Goal: Information Seeking & Learning: Check status

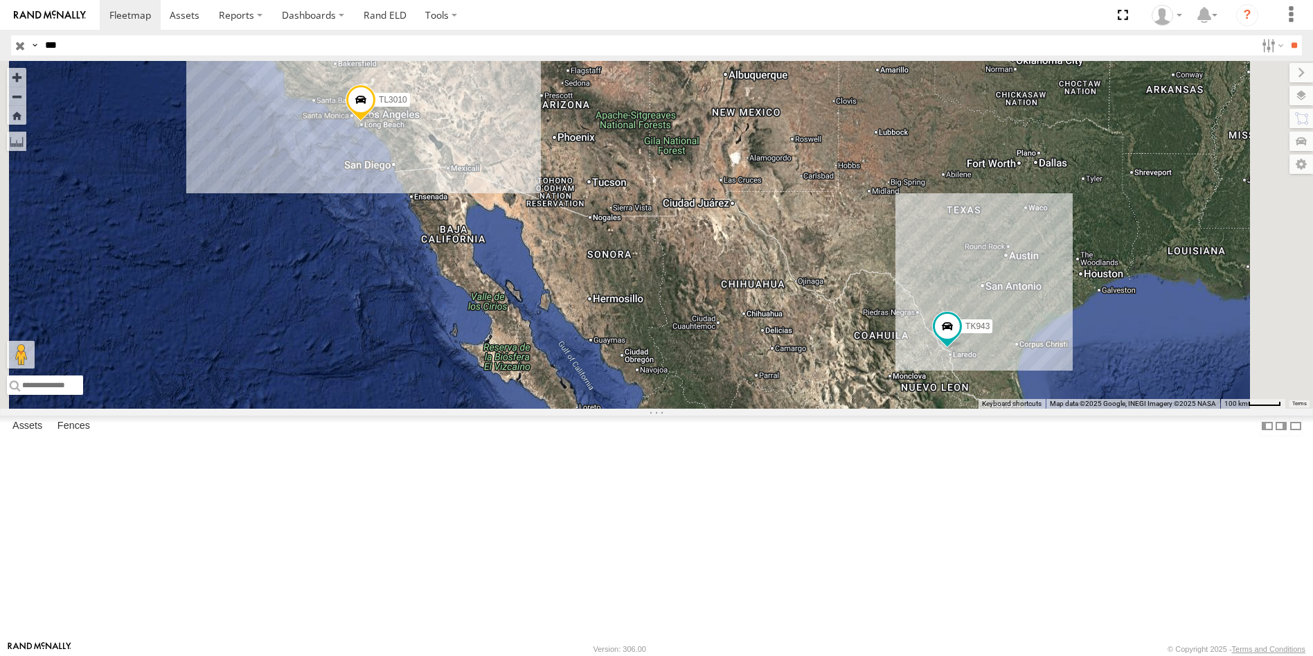
drag, startPoint x: 37, startPoint y: 49, endPoint x: -28, endPoint y: 48, distance: 64.4
click at [0, 48] on html at bounding box center [656, 328] width 1313 height 656
click at [1286, 35] on input "**" at bounding box center [1294, 45] width 16 height 20
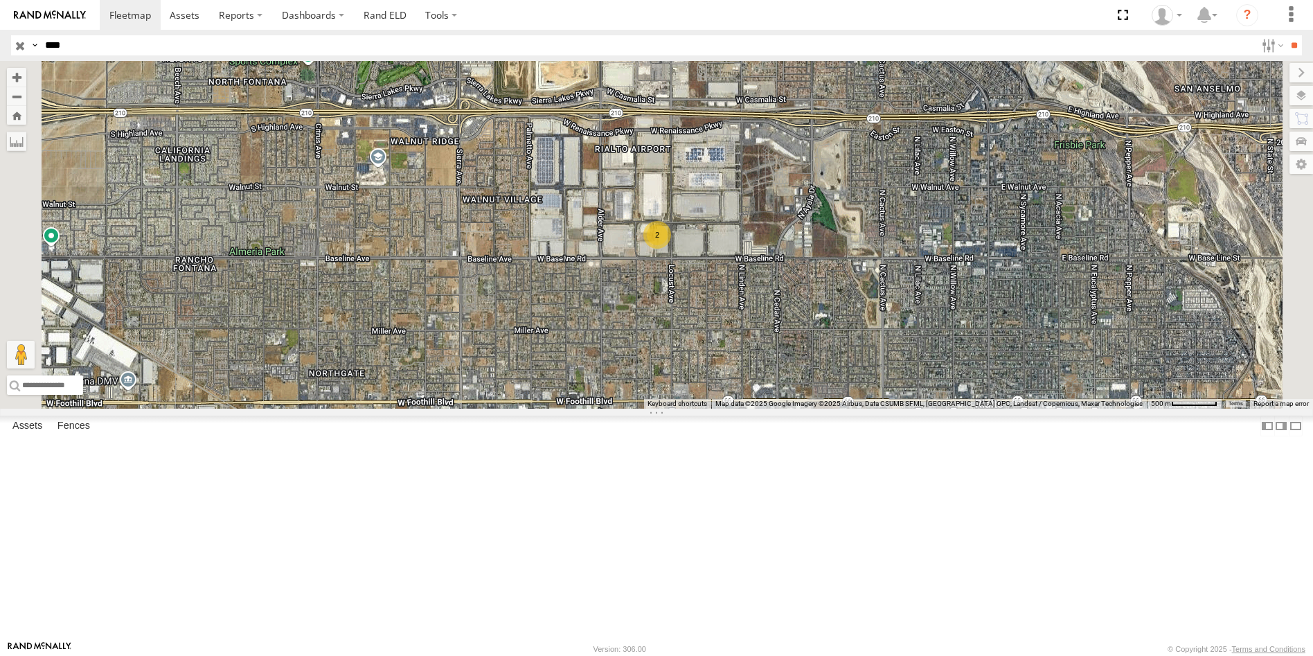
click at [0, 0] on div "All Assets" at bounding box center [0, 0] width 0 height 0
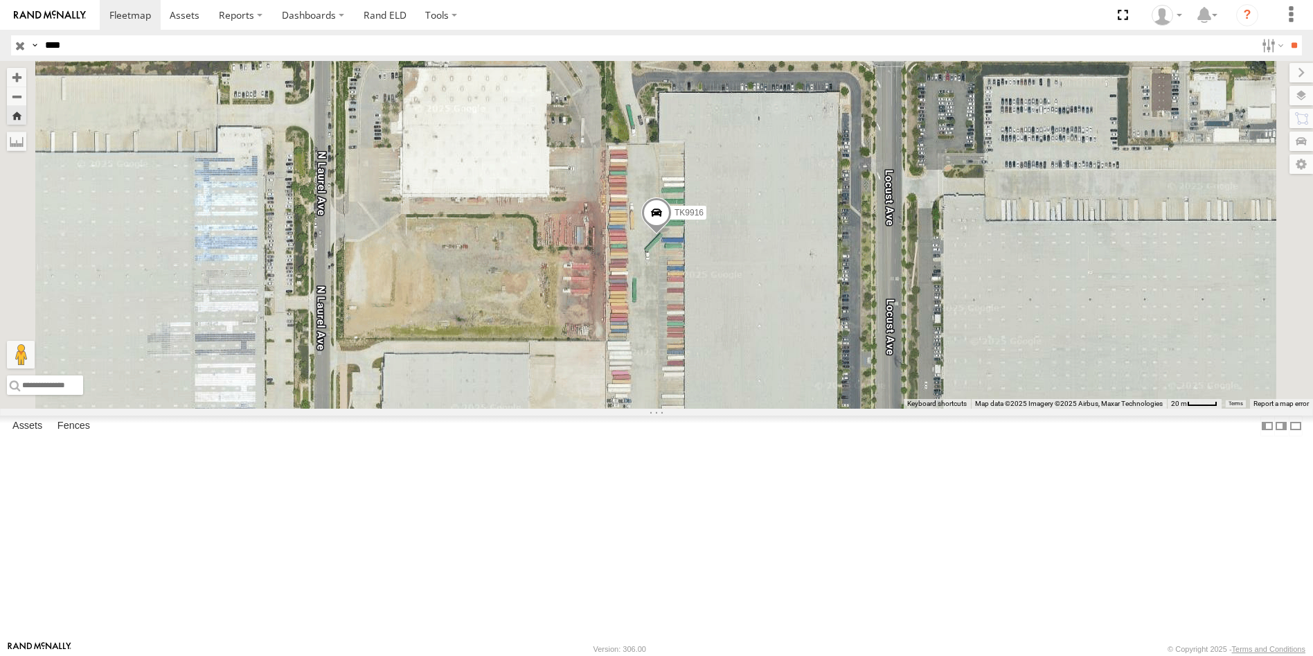
click at [672, 235] on span at bounding box center [656, 216] width 30 height 37
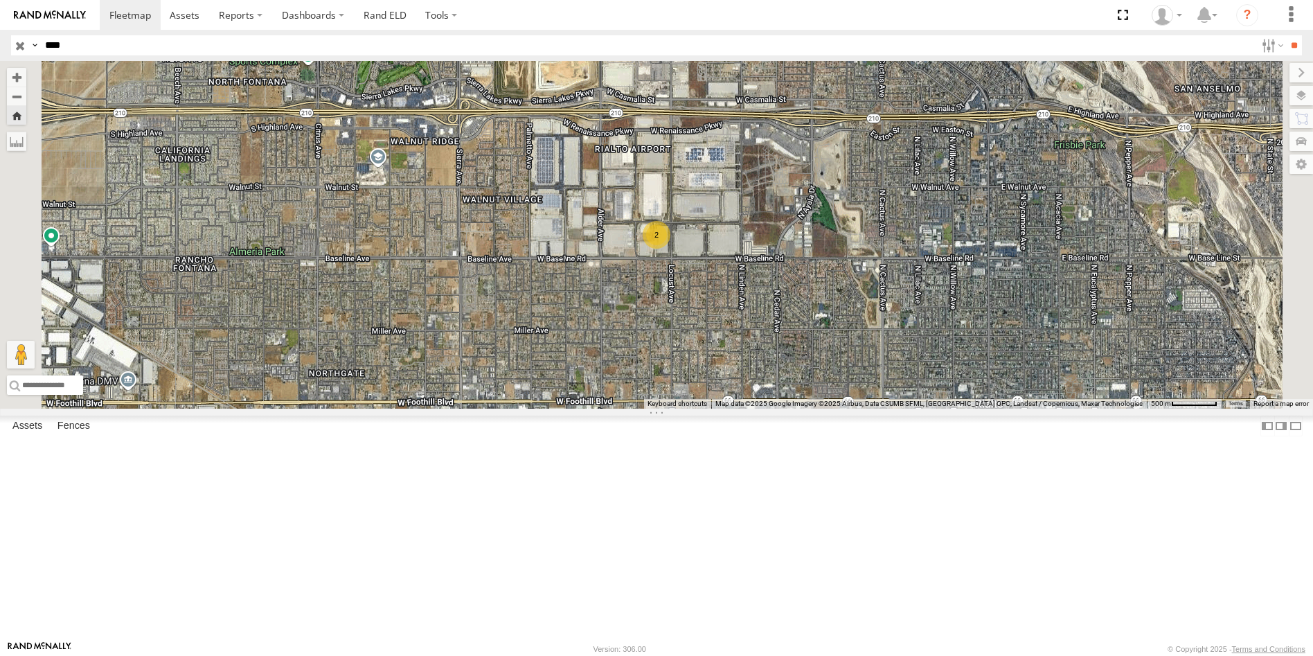
drag, startPoint x: 77, startPoint y: 45, endPoint x: -31, endPoint y: 45, distance: 108.0
click at [0, 45] on html at bounding box center [656, 328] width 1313 height 656
click at [1286, 35] on input "**" at bounding box center [1294, 45] width 16 height 20
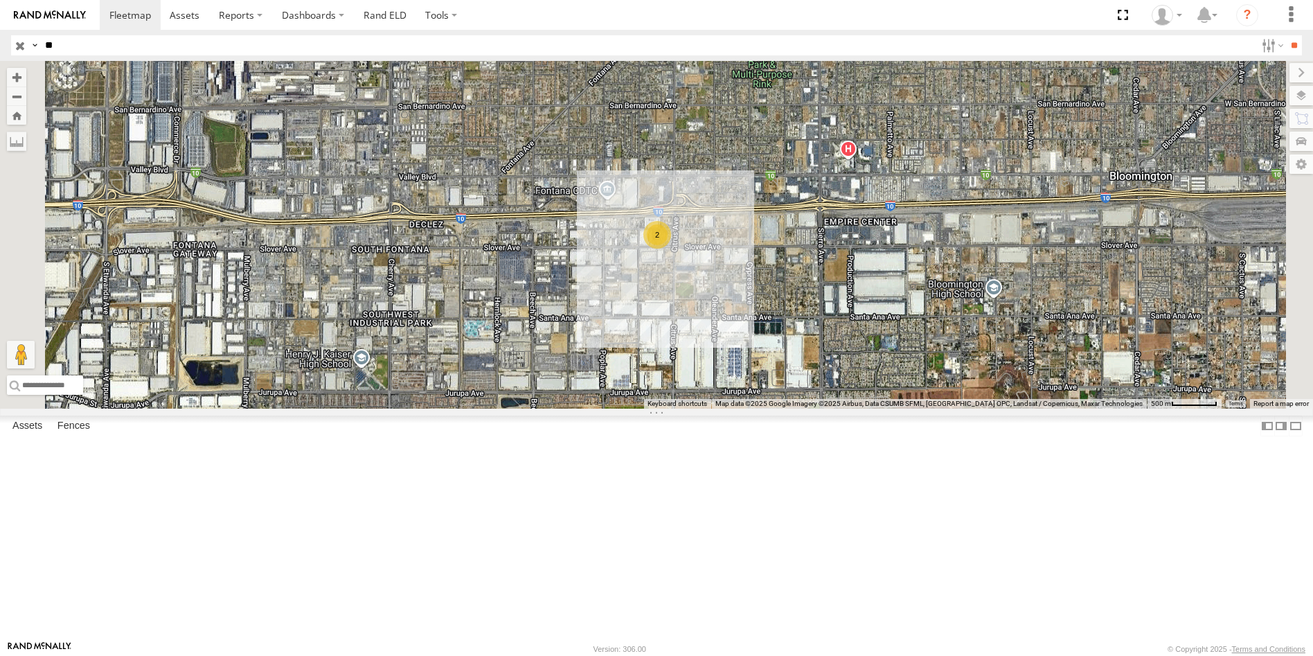
type input "*"
click at [93, 43] on input "text" at bounding box center [647, 45] width 1216 height 20
click at [1286, 35] on input "**" at bounding box center [1294, 45] width 16 height 20
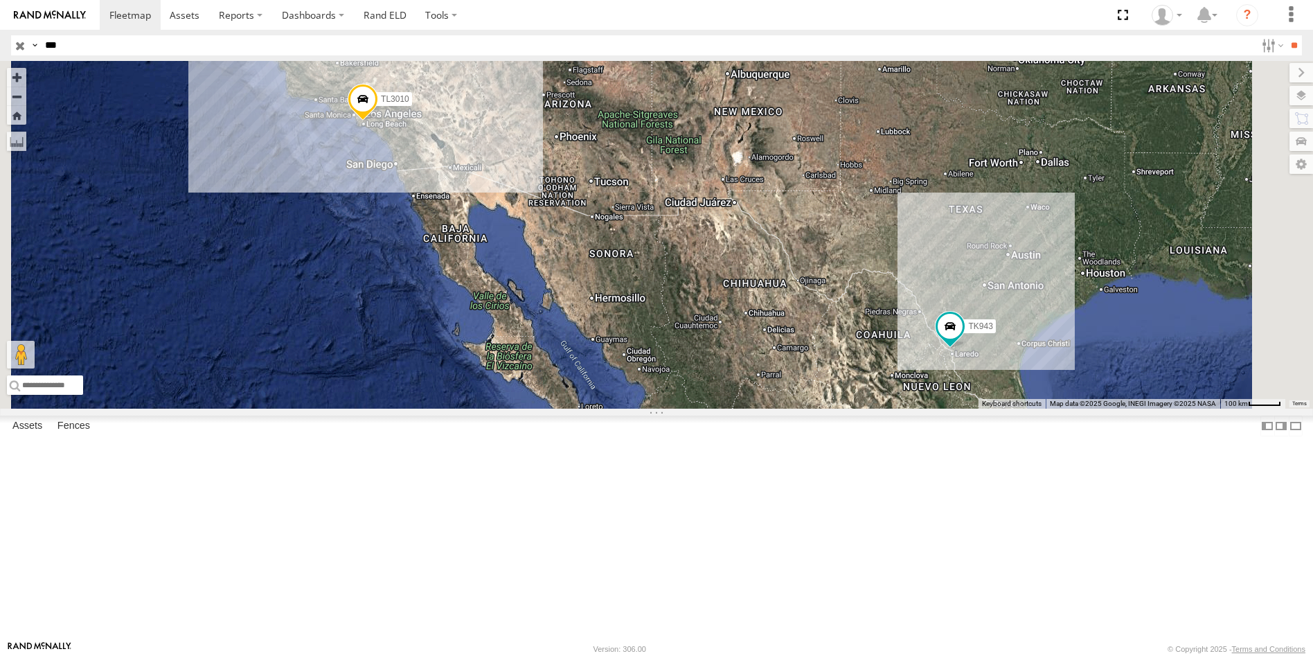
click at [0, 0] on div "All Assets" at bounding box center [0, 0] width 0 height 0
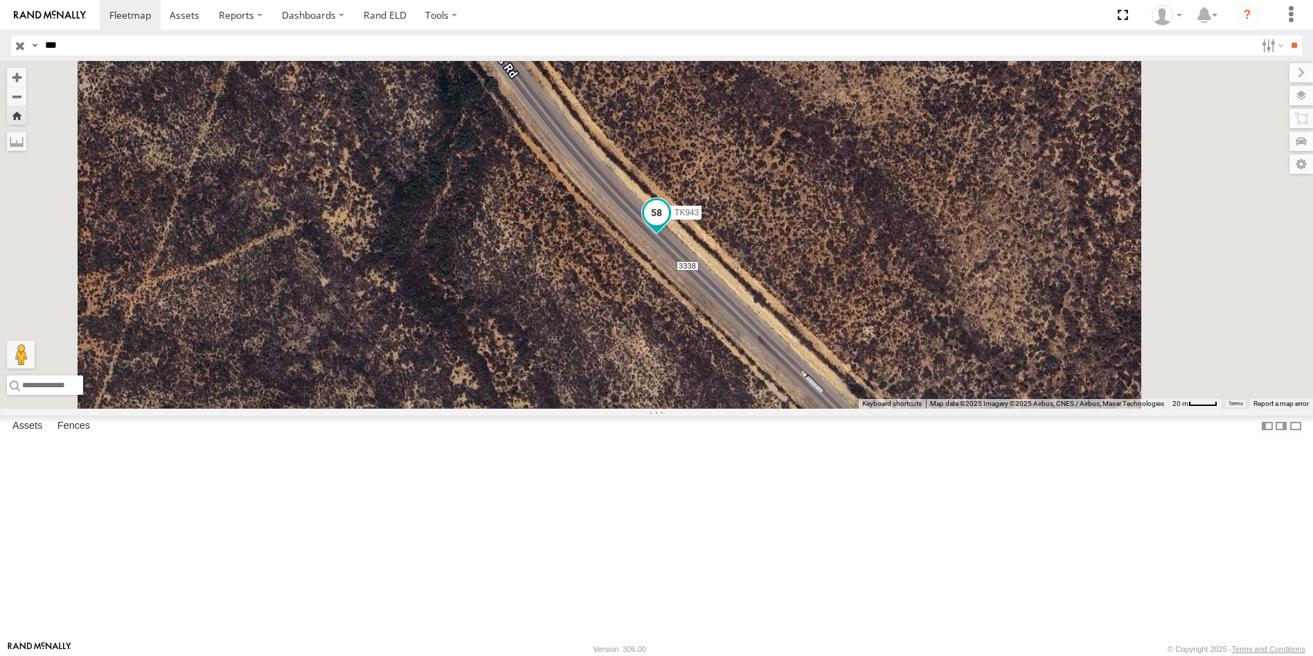
click at [669, 225] on span at bounding box center [656, 212] width 25 height 25
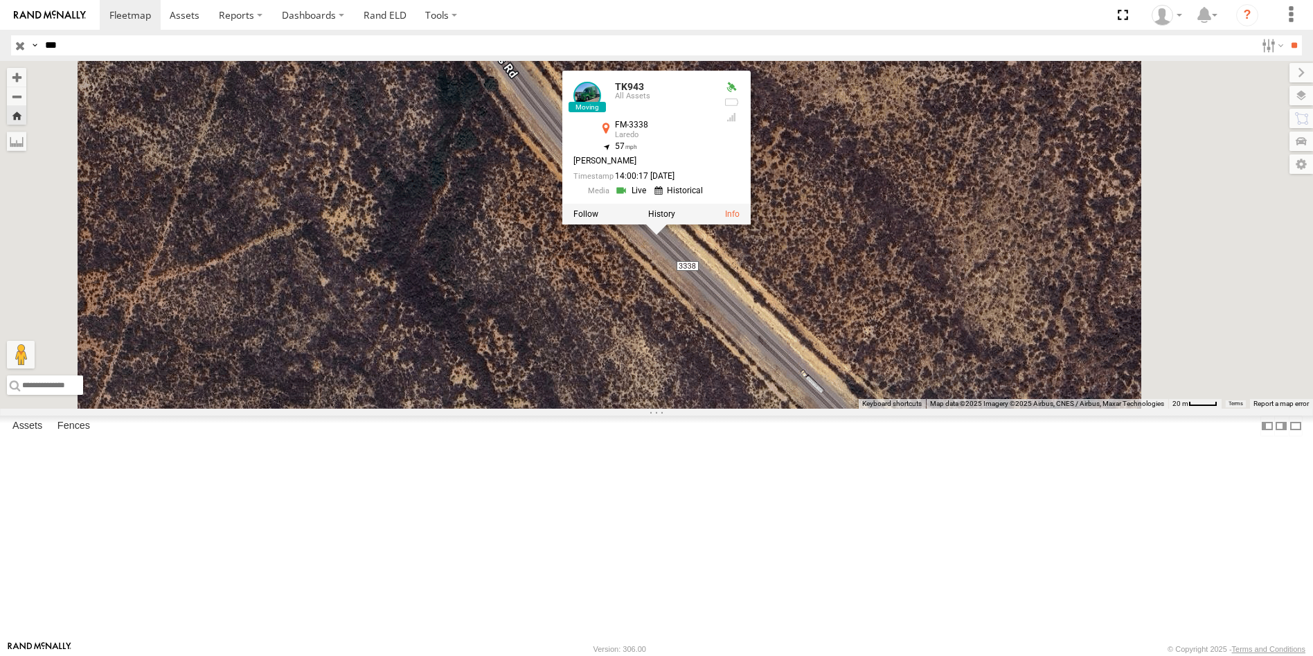
click at [650, 197] on link at bounding box center [632, 190] width 35 height 13
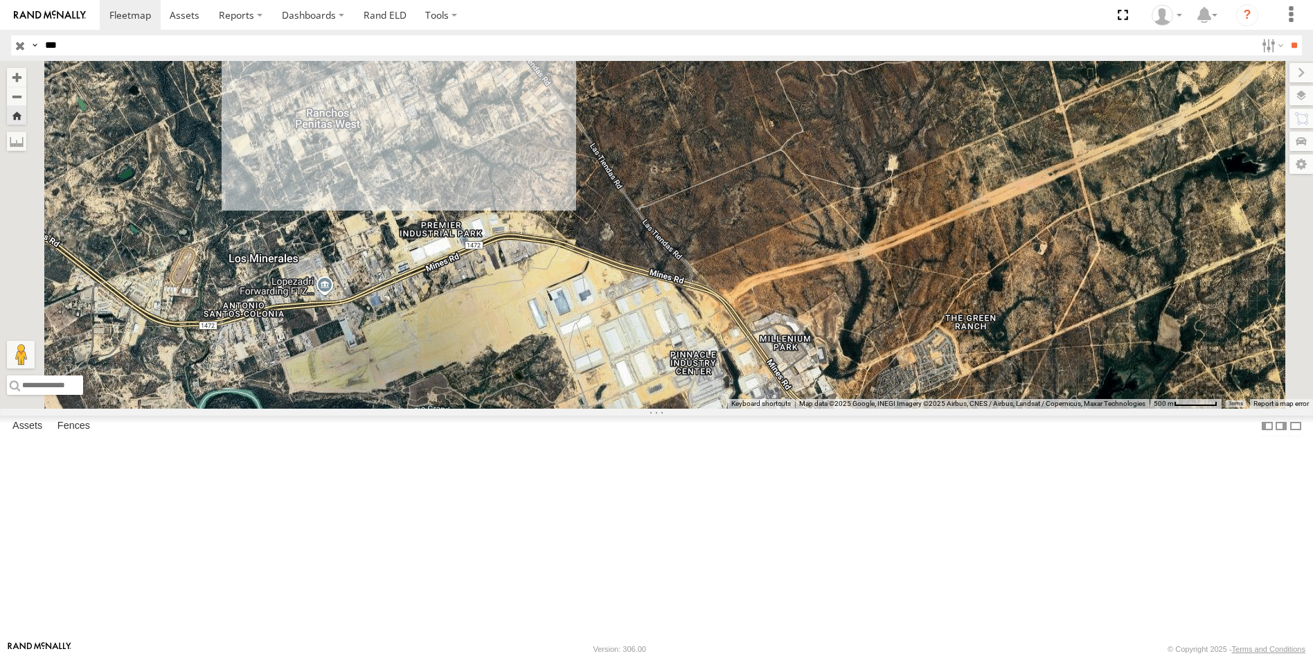
drag, startPoint x: 79, startPoint y: 50, endPoint x: 25, endPoint y: 45, distance: 54.2
click at [25, 45] on div "Search Query Asset ID Asset Label Registration Manufacturer Model VIN Job ID Dr…" at bounding box center [648, 45] width 1275 height 20
click at [1286, 35] on input "**" at bounding box center [1294, 45] width 16 height 20
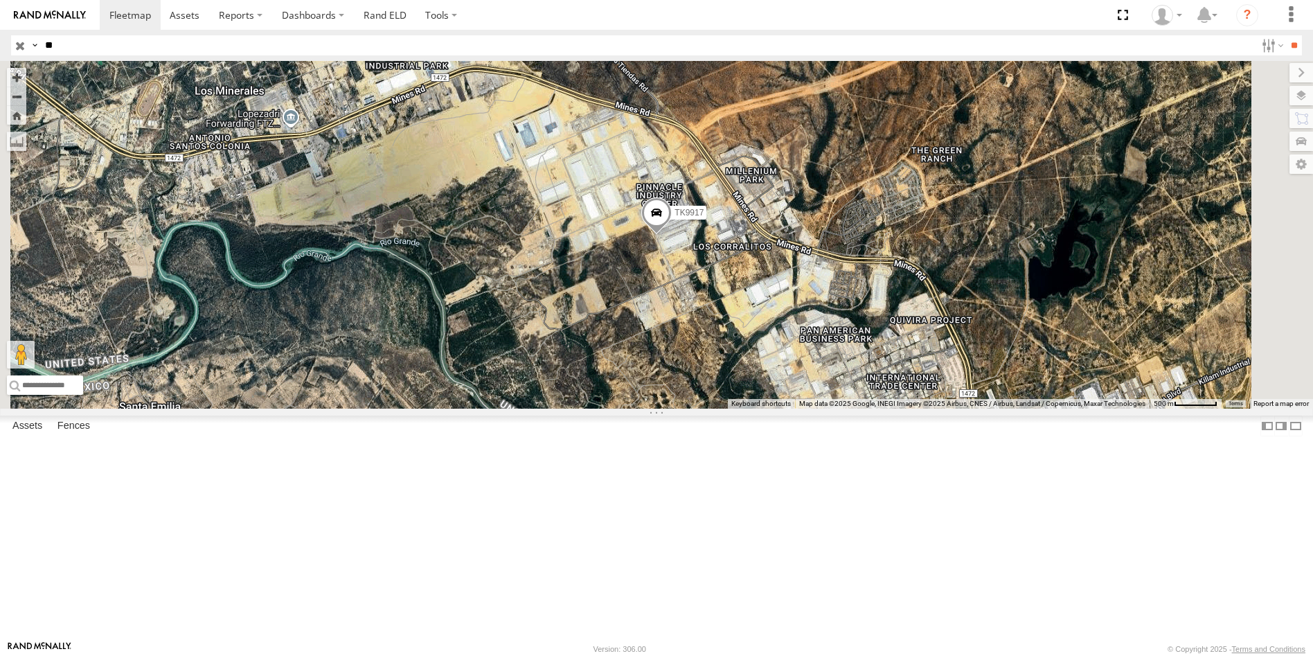
type input "*"
click at [64, 52] on input "text" at bounding box center [647, 45] width 1216 height 20
click at [1286, 35] on input "**" at bounding box center [1294, 45] width 16 height 20
drag, startPoint x: 75, startPoint y: 51, endPoint x: -9, endPoint y: 48, distance: 83.9
click at [0, 48] on html at bounding box center [656, 328] width 1313 height 656
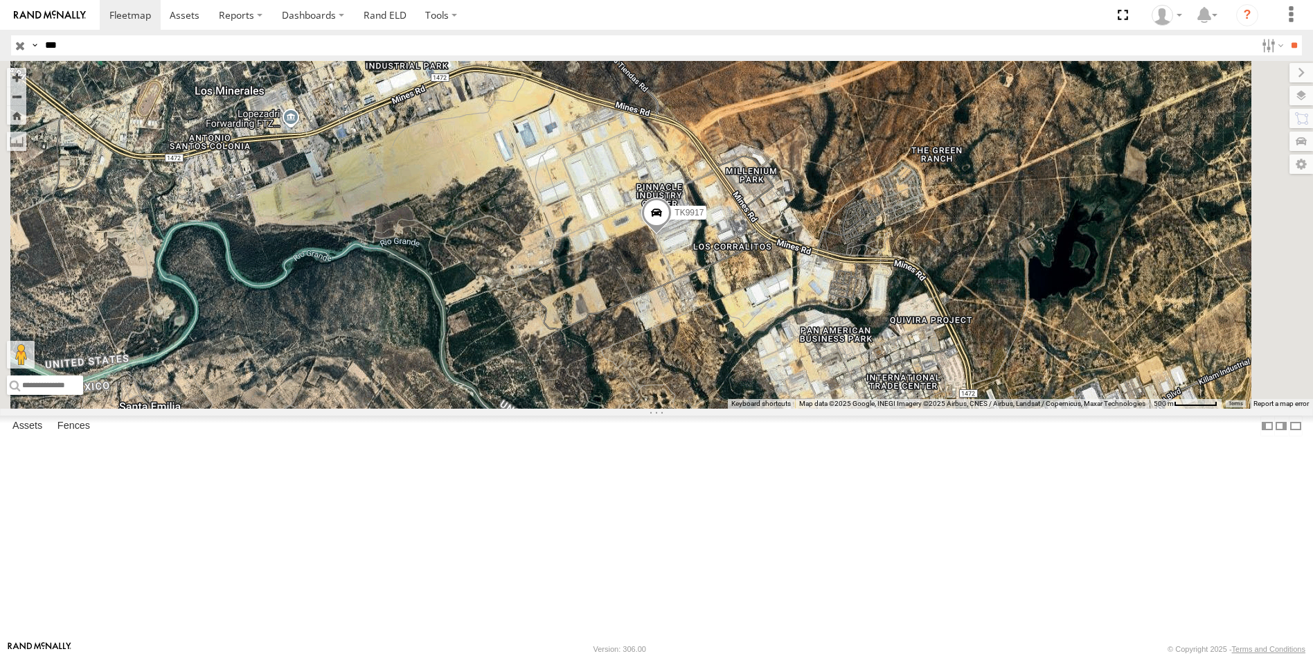
click at [1286, 35] on input "**" at bounding box center [1294, 45] width 16 height 20
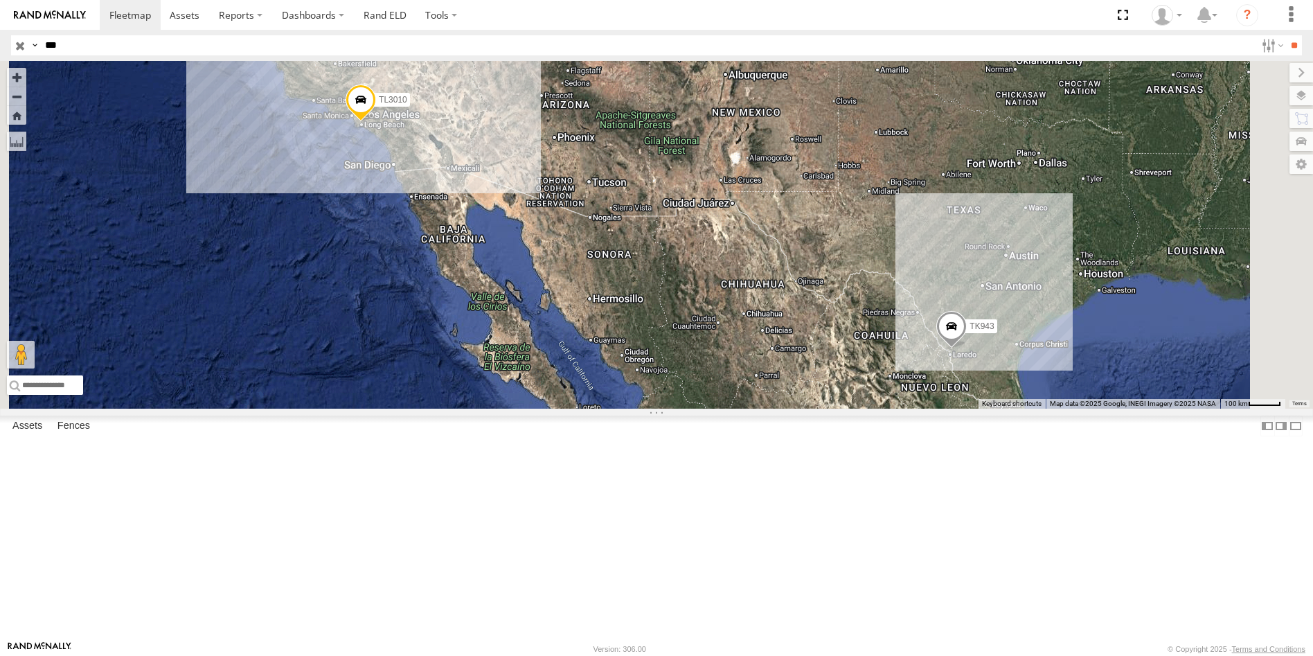
click at [0, 0] on div "TK943" at bounding box center [0, 0] width 0 height 0
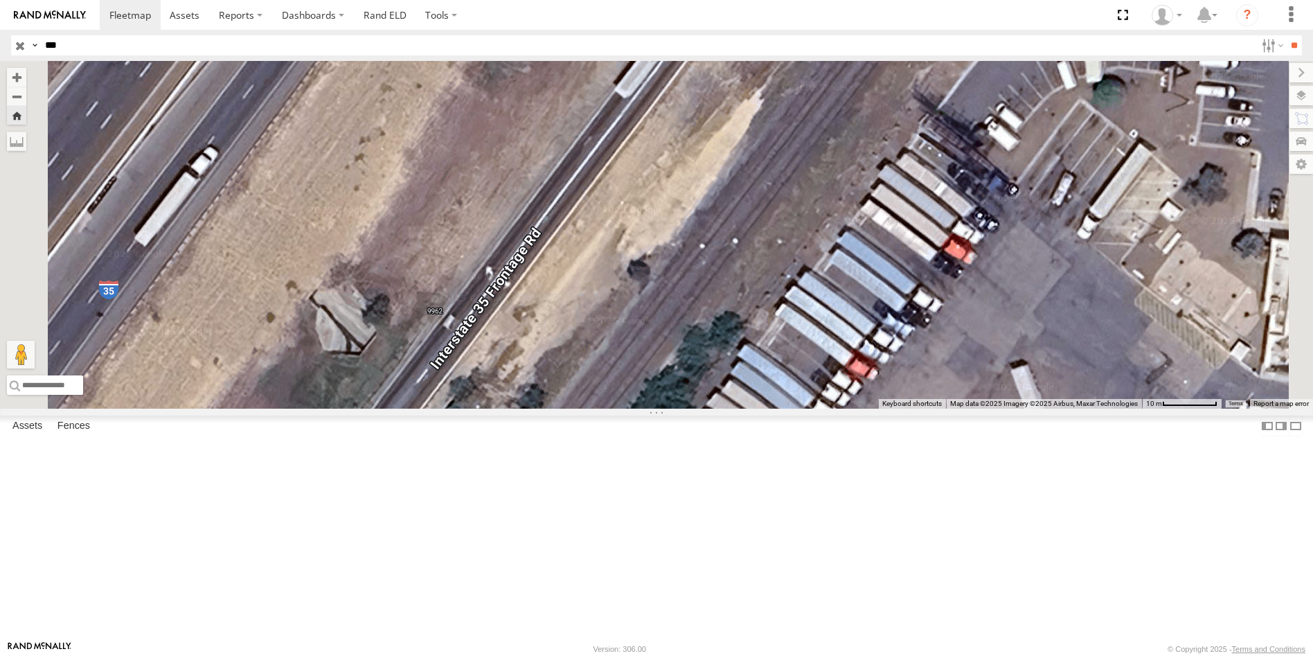
drag, startPoint x: 641, startPoint y: 372, endPoint x: 677, endPoint y: 229, distance: 147.3
click at [677, 229] on div "TK943" at bounding box center [656, 235] width 1313 height 348
click at [665, 64] on span at bounding box center [649, 44] width 30 height 37
click at [643, 26] on link at bounding box center [625, 18] width 35 height 13
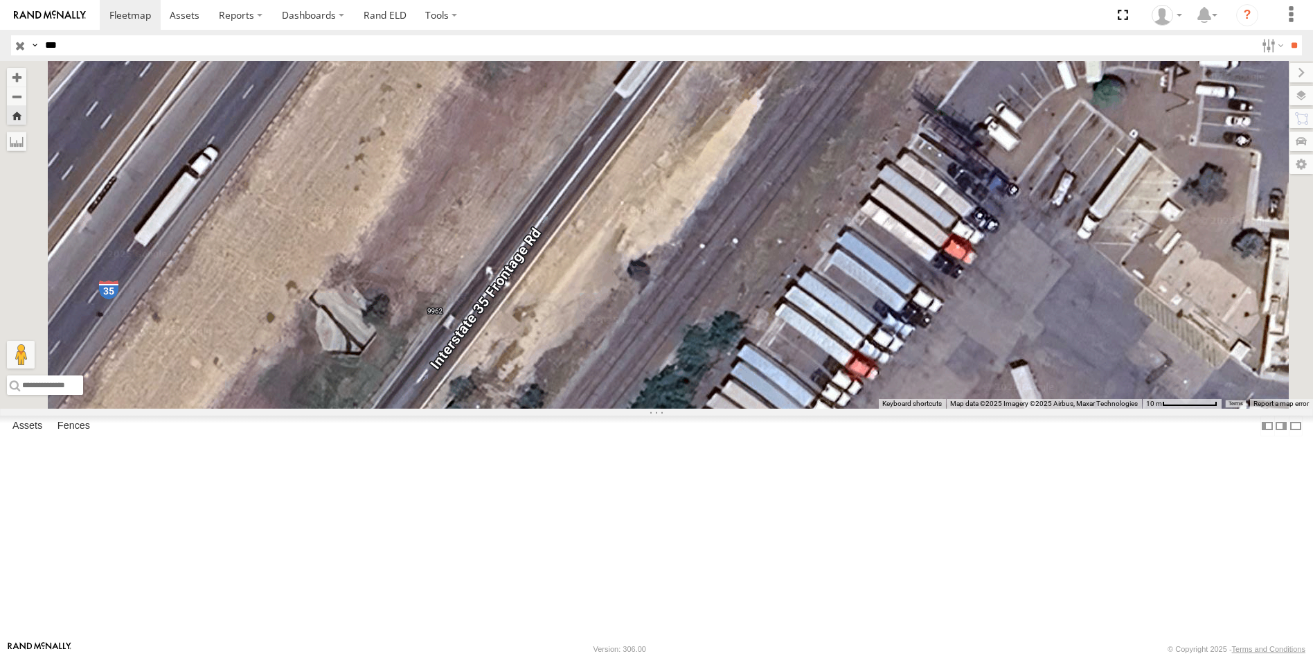
click at [0, 0] on div "TK943" at bounding box center [0, 0] width 0 height 0
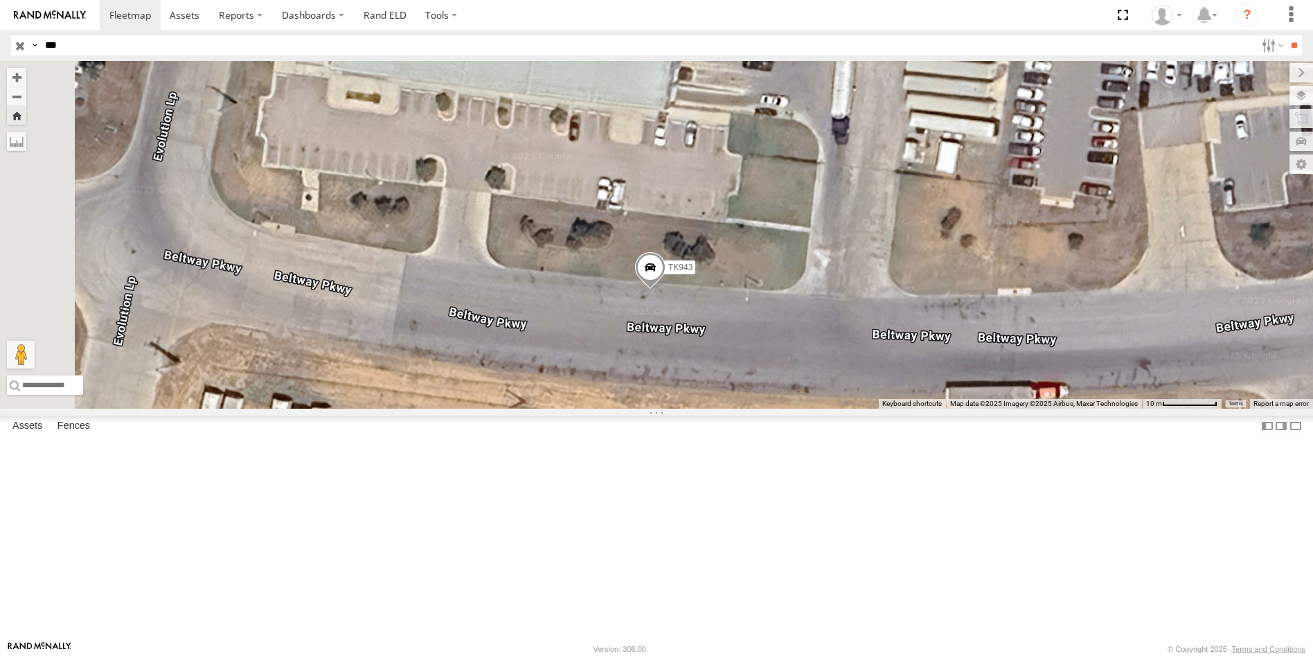
click at [666, 290] on span at bounding box center [650, 271] width 30 height 37
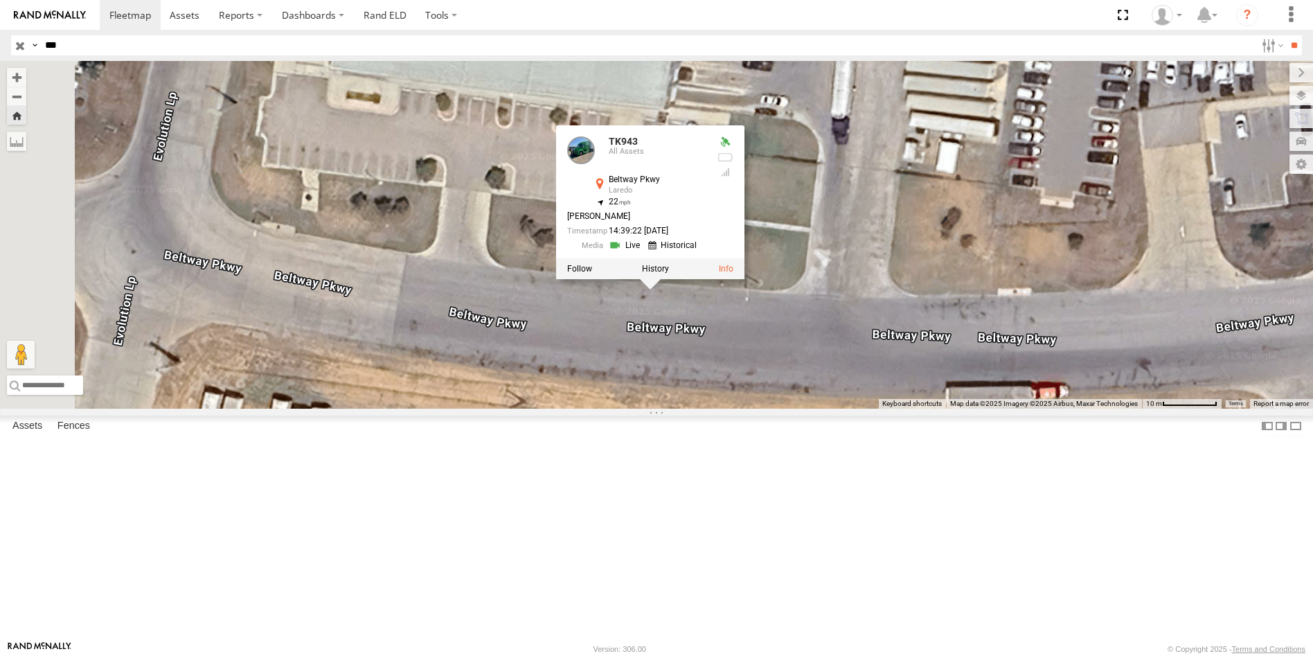
click at [973, 333] on div "TK943 TK943 All Assets Beltway Pkwy Laredo 27.6812 , -99.48146 22 PABLO ESCOBED…" at bounding box center [656, 235] width 1313 height 348
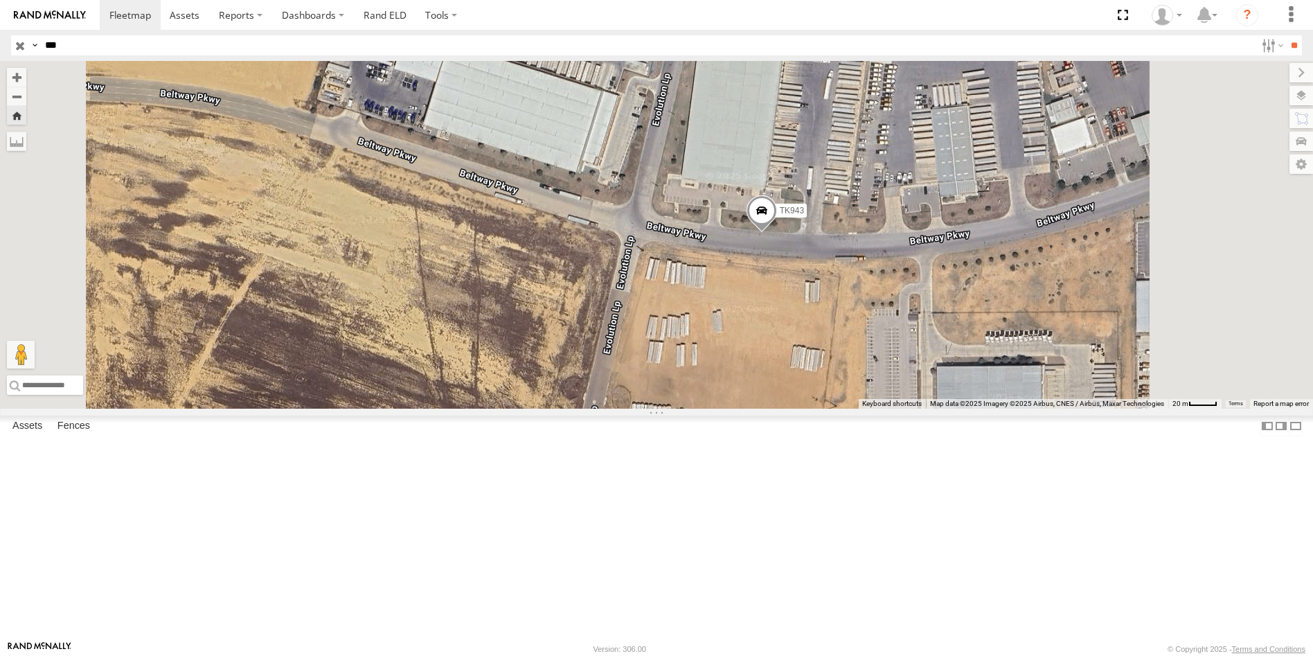
click at [62, 54] on input "***" at bounding box center [647, 45] width 1216 height 20
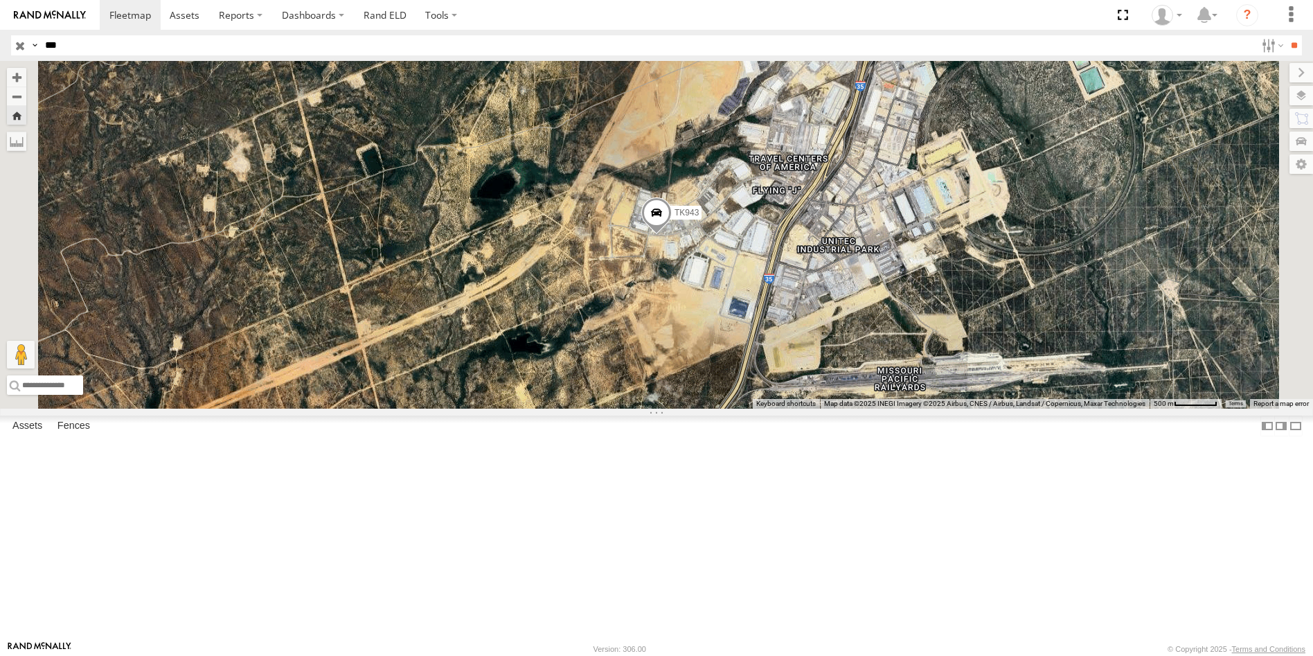
drag, startPoint x: 81, startPoint y: 53, endPoint x: 14, endPoint y: 57, distance: 67.4
click at [14, 57] on header "Search Query Asset ID Asset Label Registration Manufacturer Model VIN Job ID" at bounding box center [656, 45] width 1313 height 31
type input "****"
click at [1286, 35] on input "**" at bounding box center [1294, 45] width 16 height 20
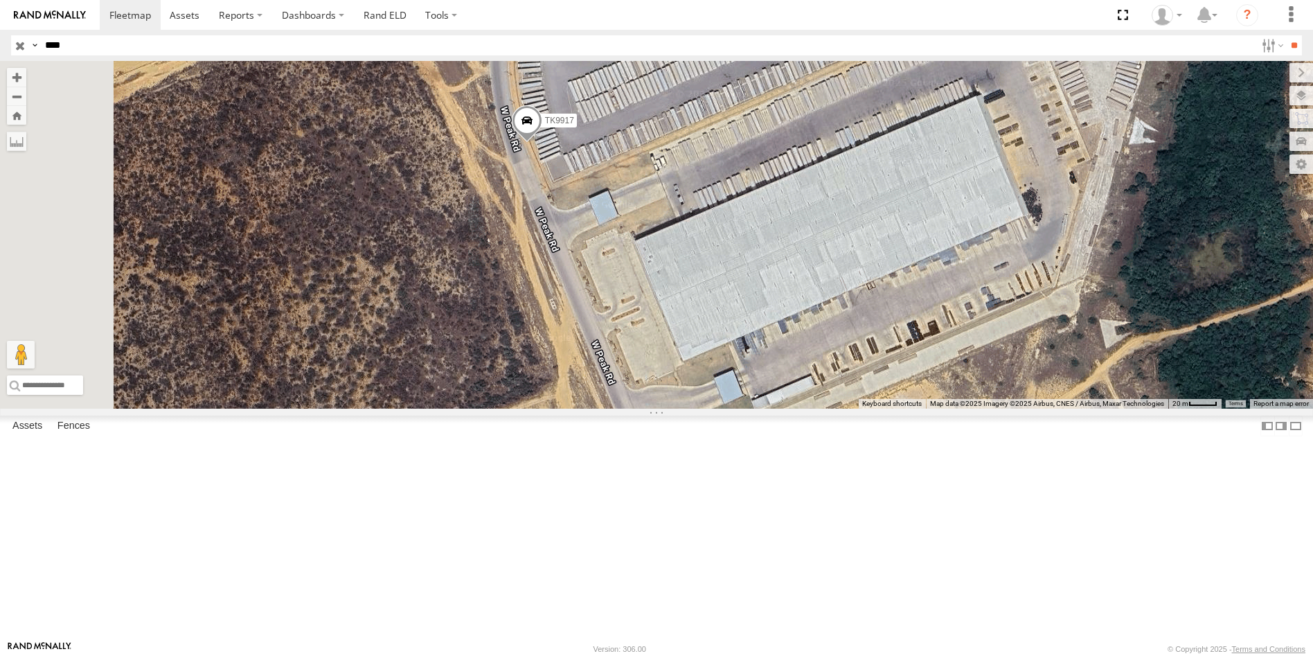
drag, startPoint x: 505, startPoint y: 429, endPoint x: 873, endPoint y: 373, distance: 372.1
click at [873, 373] on div "TK9917" at bounding box center [656, 235] width 1313 height 348
click at [542, 143] on span at bounding box center [527, 123] width 30 height 37
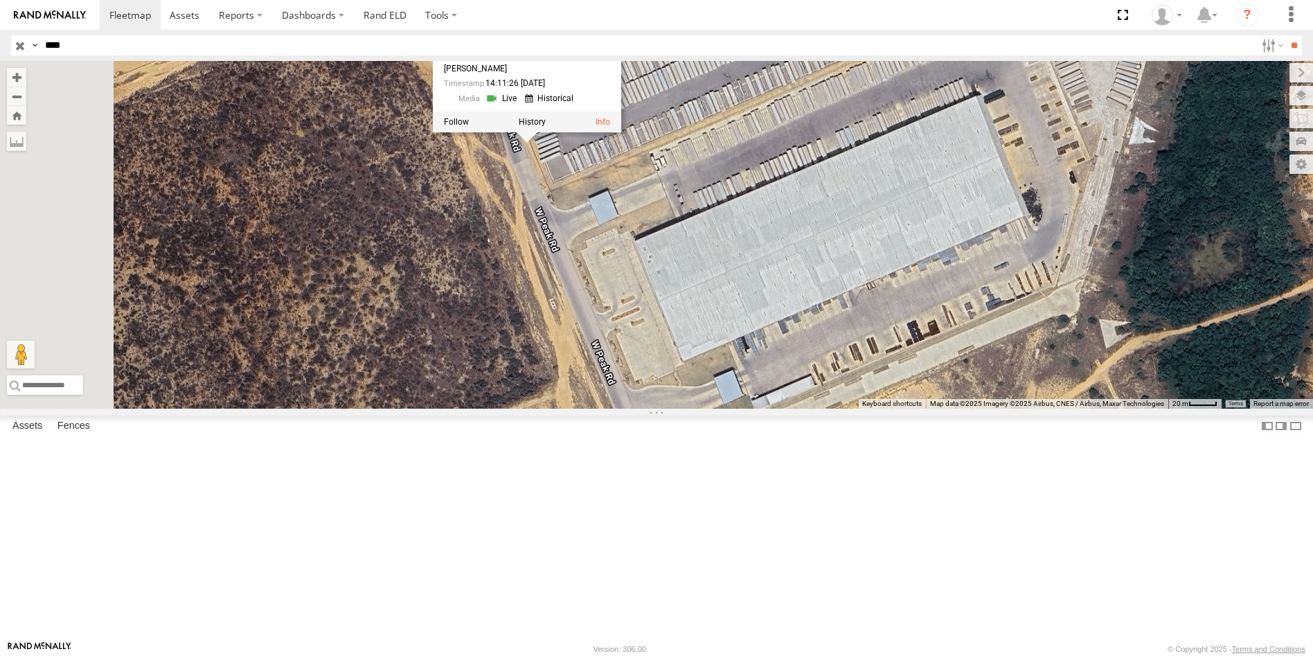
click at [521, 105] on link at bounding box center [503, 98] width 35 height 13
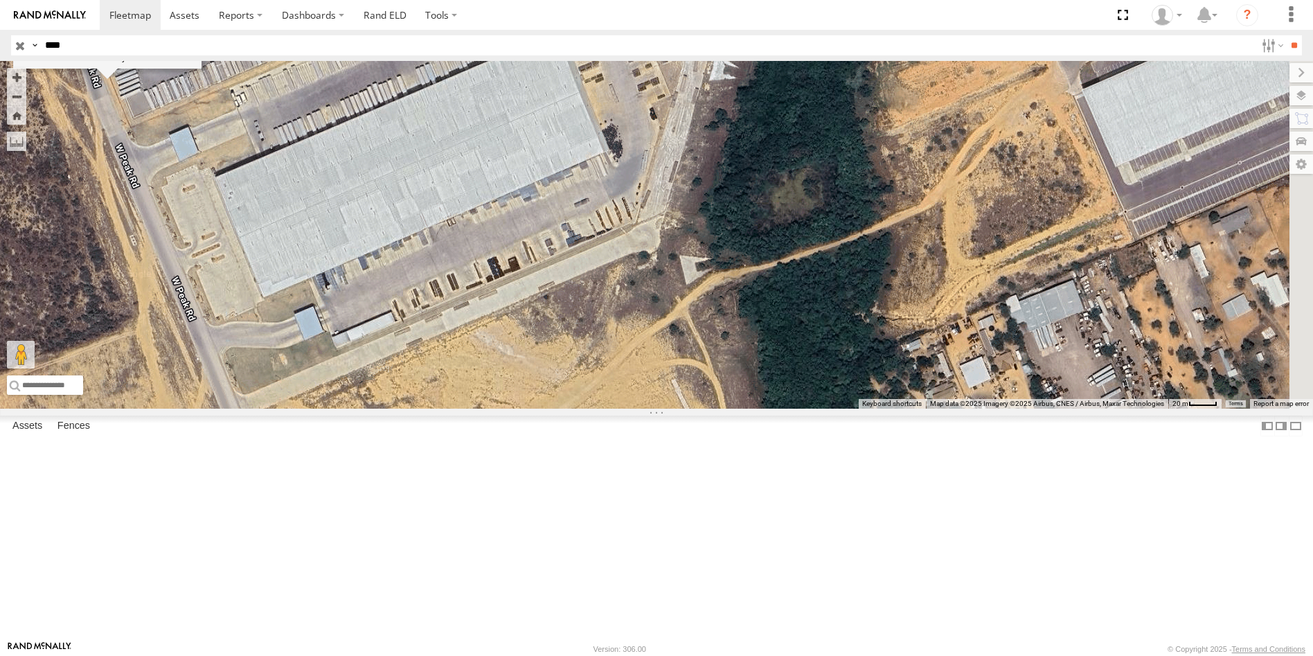
drag, startPoint x: 853, startPoint y: 392, endPoint x: 494, endPoint y: 330, distance: 364.7
click at [494, 330] on div "TK9917 TK9917 All Assets W Peak Rd Laredo 27.64302 , -99.56589 0 Hector Sosa 14…" at bounding box center [656, 235] width 1313 height 348
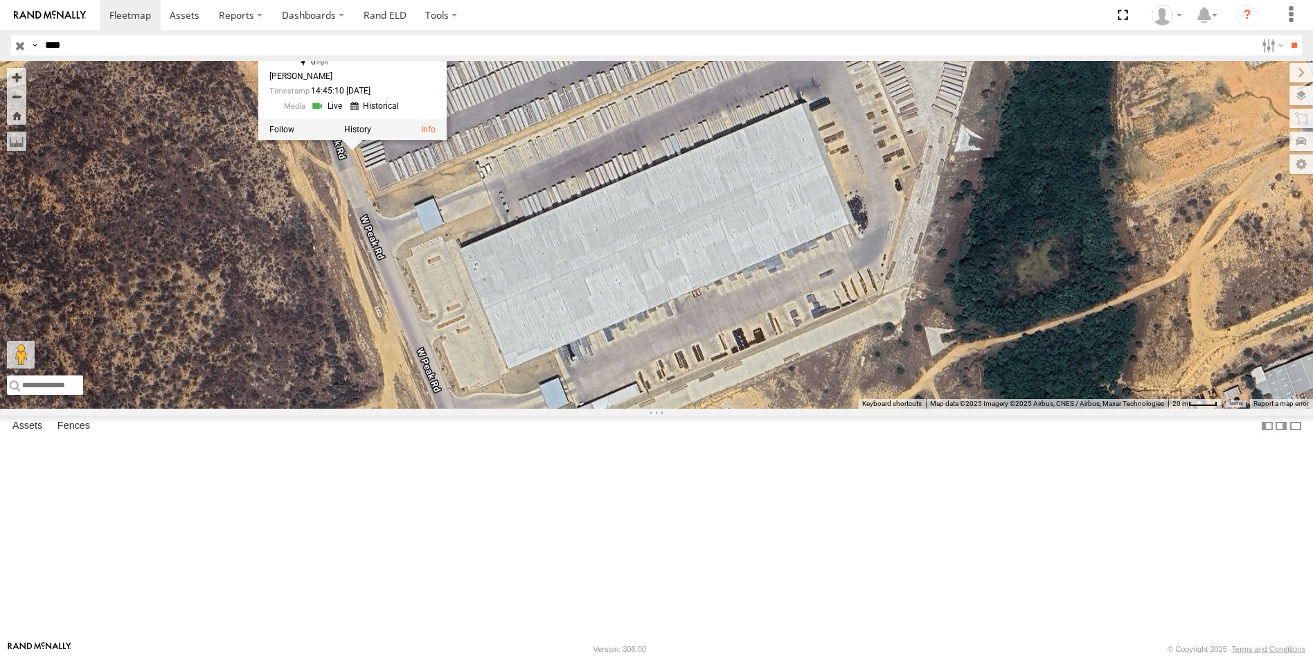
drag, startPoint x: 626, startPoint y: 347, endPoint x: 819, endPoint y: 417, distance: 205.5
click at [819, 409] on div "TK9917 TK9917 All Assets W Peak Rd Laredo 27.64302 , -99.56589 0 Hector Sosa 14…" at bounding box center [656, 235] width 1313 height 348
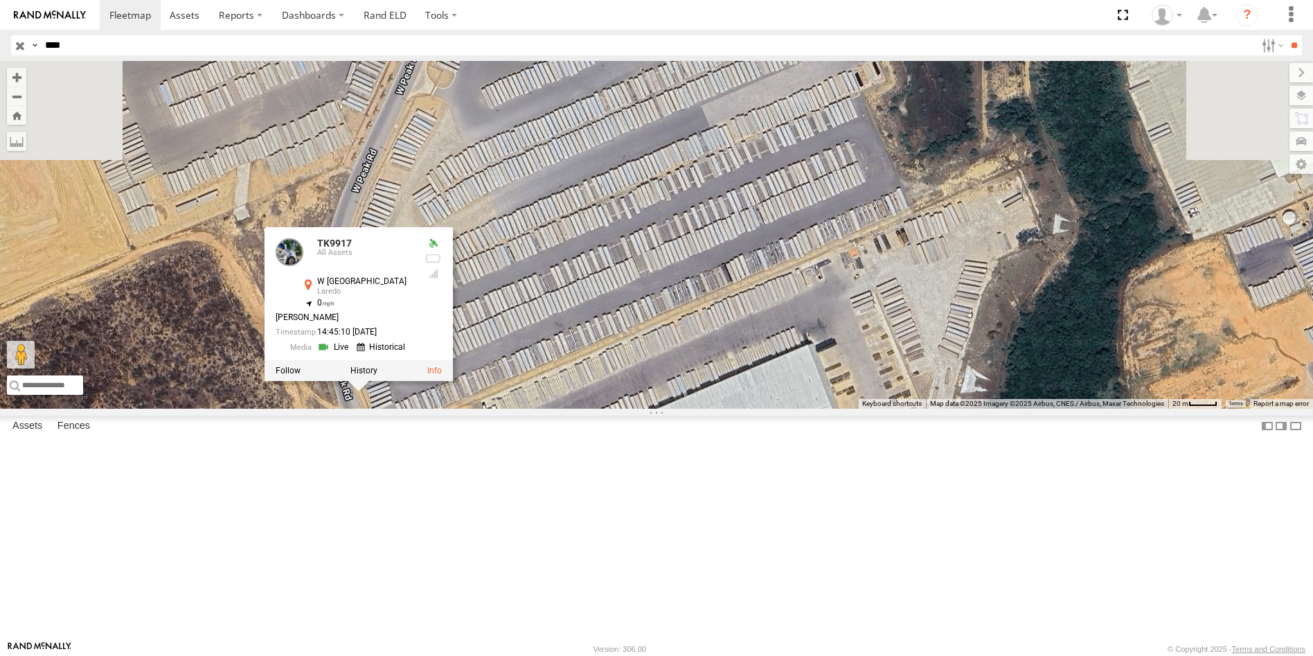
drag, startPoint x: 824, startPoint y: 214, endPoint x: 817, endPoint y: 441, distance: 227.3
click at [817, 409] on div "TK9917 TK9917 All Assets W Peak Rd Laredo 27.64302 , -99.56589 0 Hector Sosa 14…" at bounding box center [656, 235] width 1313 height 348
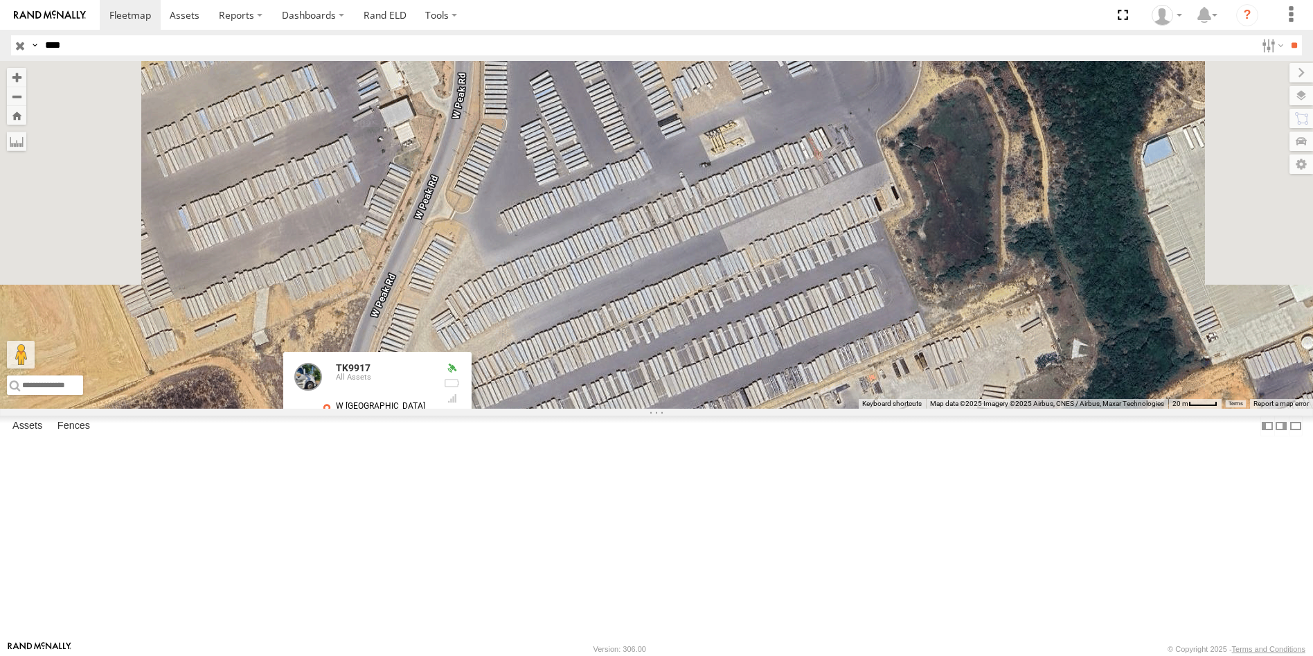
drag, startPoint x: 714, startPoint y: 252, endPoint x: 706, endPoint y: 268, distance: 18.0
click at [736, 403] on div "TK9917 TK9917 All Assets W Peak Rd Laredo 27.64302 , -99.56589 0 Hector Sosa 14…" at bounding box center [656, 235] width 1313 height 348
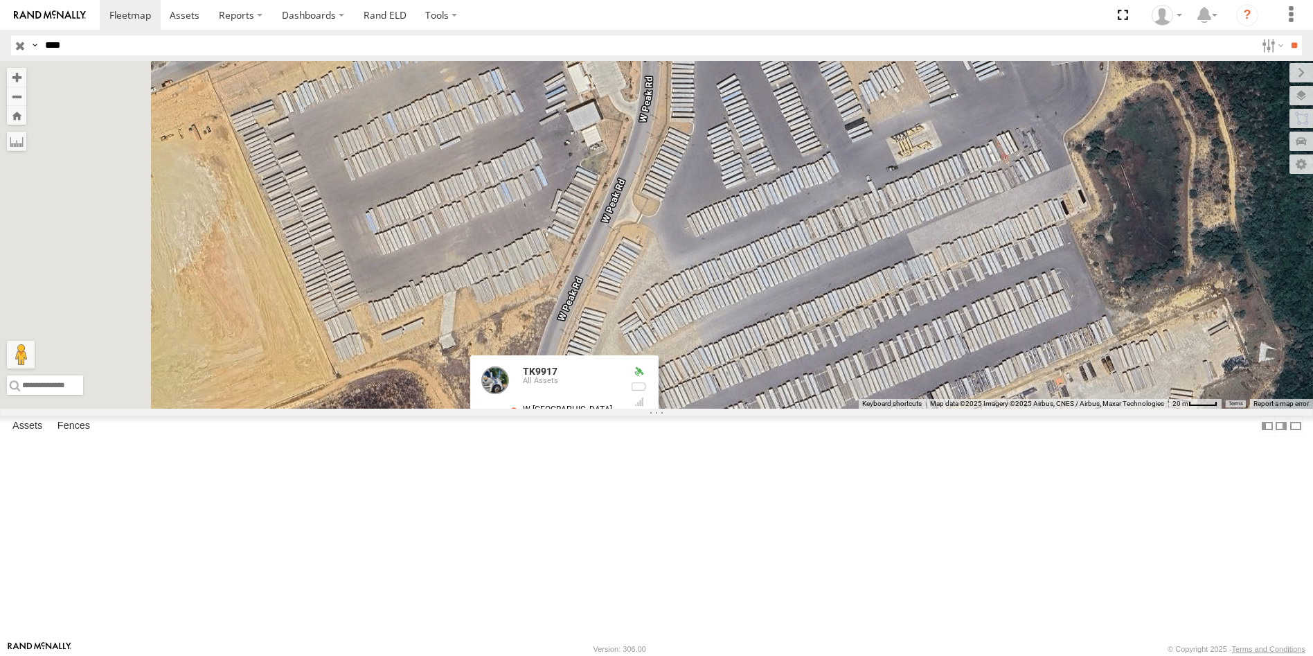
drag, startPoint x: 667, startPoint y: 155, endPoint x: 856, endPoint y: 117, distance: 192.9
click at [856, 123] on div "TK9917 TK9917 All Assets W Peak Rd Laredo 27.64302 , -99.56589 0 Hector Sosa 14…" at bounding box center [656, 235] width 1313 height 348
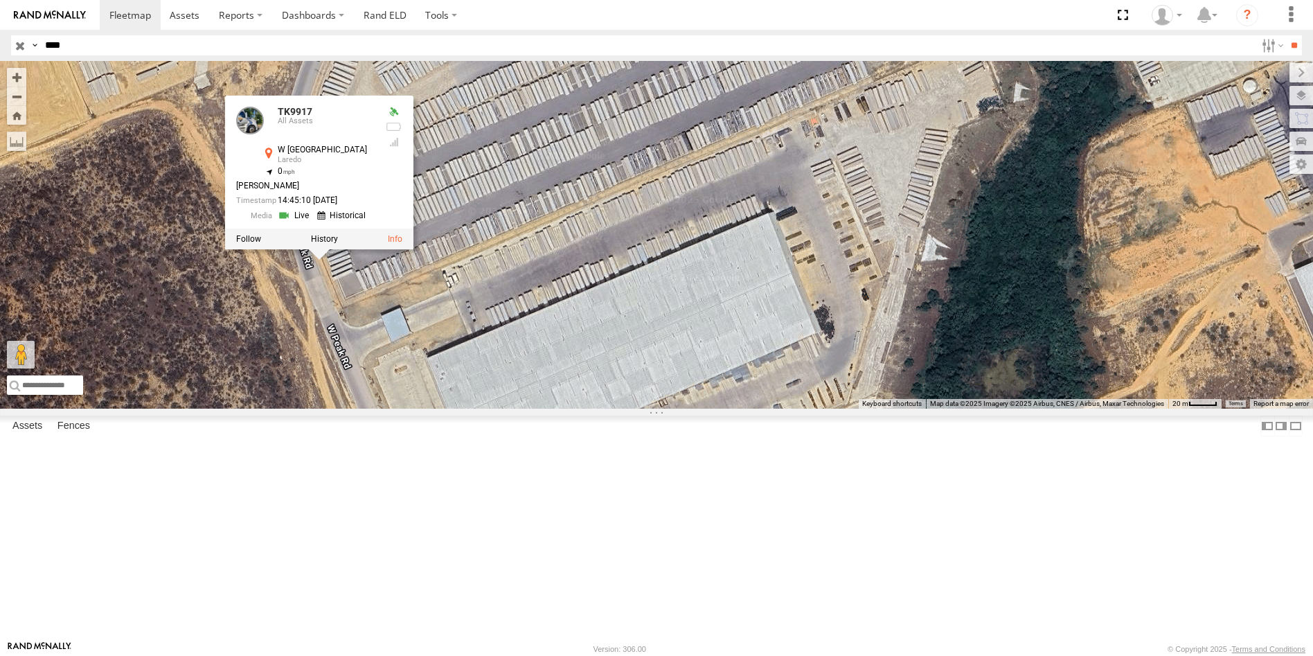
drag, startPoint x: 916, startPoint y: 314, endPoint x: 681, endPoint y: 196, distance: 263.3
click at [681, 196] on div "TK9917 TK9917 All Assets W Peak Rd Laredo 27.64302 , -99.56589 0 Hector Sosa 14…" at bounding box center [656, 235] width 1313 height 348
drag, startPoint x: 67, startPoint y: 48, endPoint x: 0, endPoint y: 68, distance: 69.9
click at [1, 65] on body at bounding box center [656, 328] width 1313 height 656
click at [57, 48] on input "text" at bounding box center [647, 45] width 1216 height 20
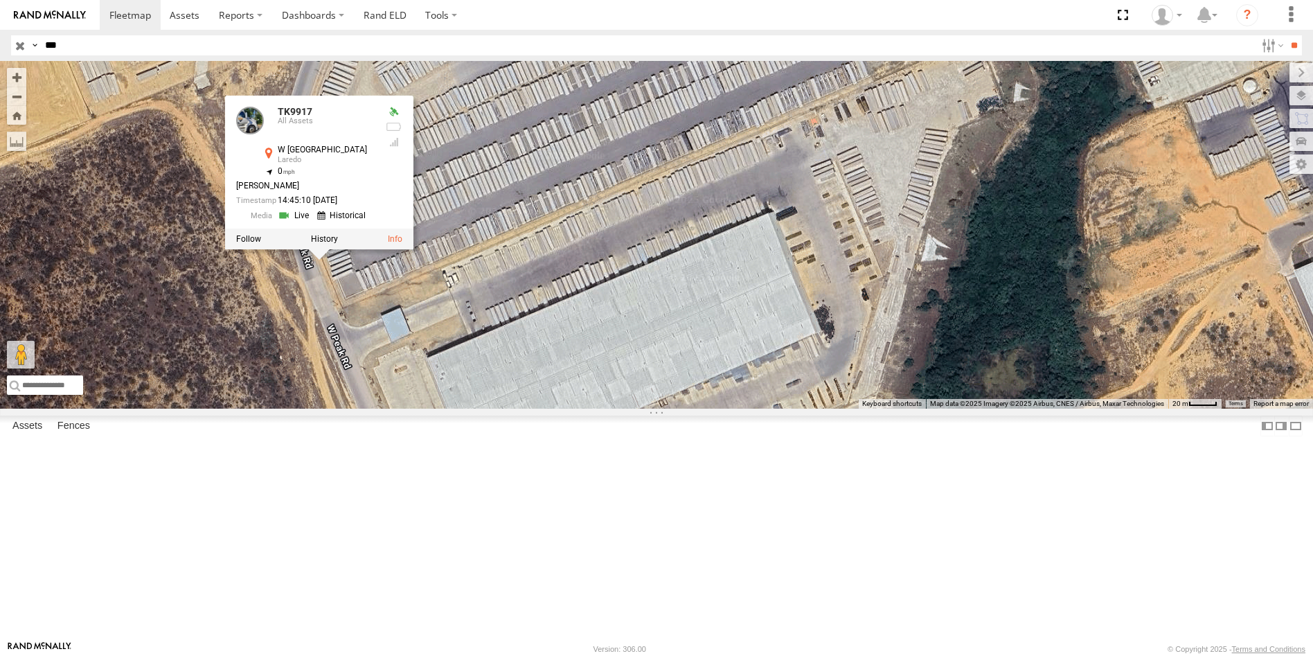
type input "***"
click at [1286, 35] on input "**" at bounding box center [1294, 45] width 16 height 20
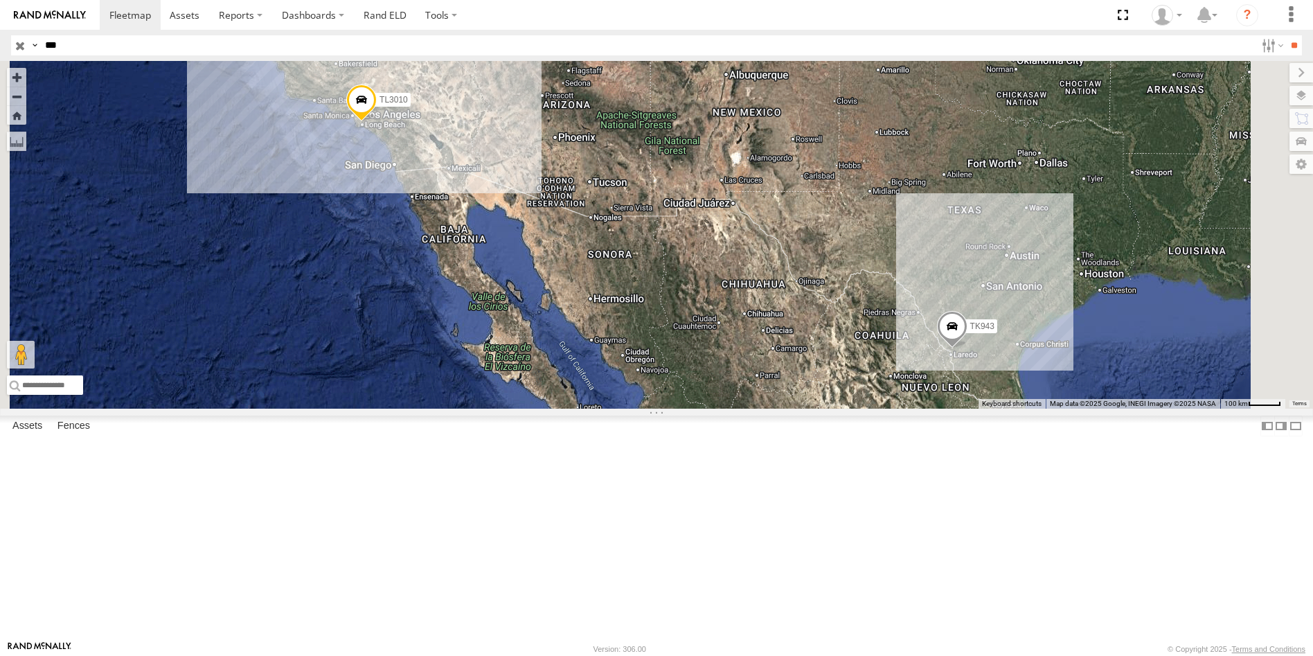
click at [0, 0] on div "TK943" at bounding box center [0, 0] width 0 height 0
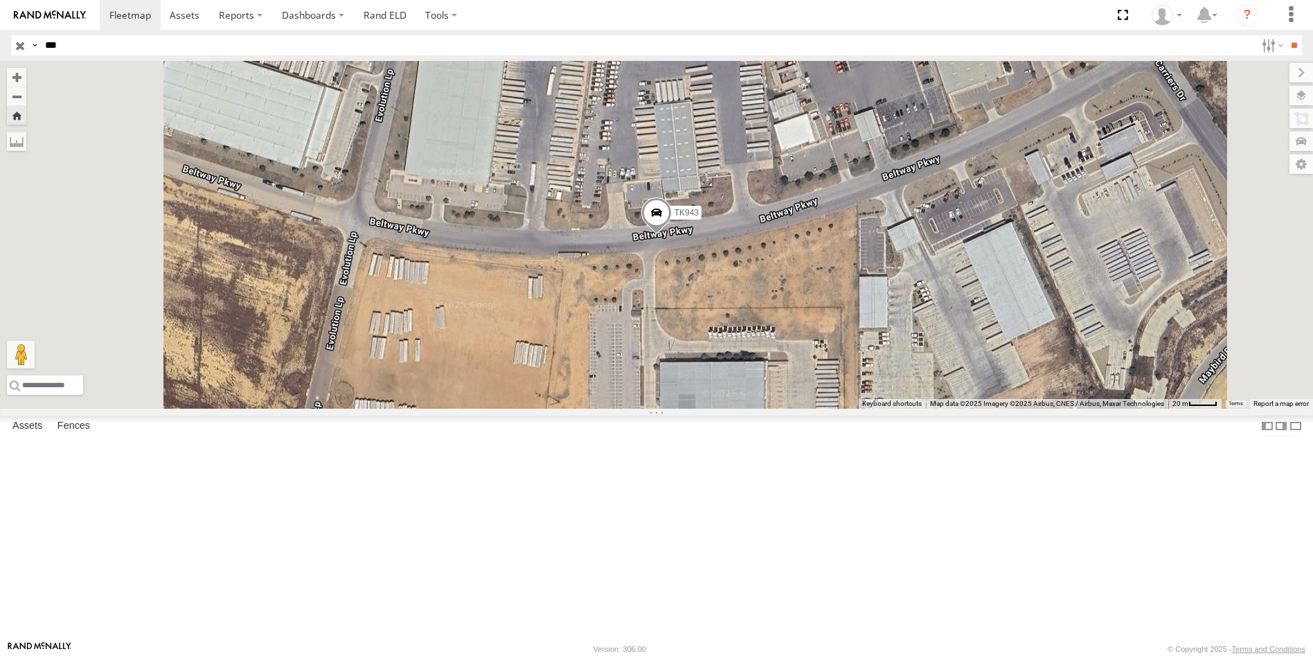
click at [672, 235] on span at bounding box center [656, 215] width 30 height 37
